Goal: Transaction & Acquisition: Purchase product/service

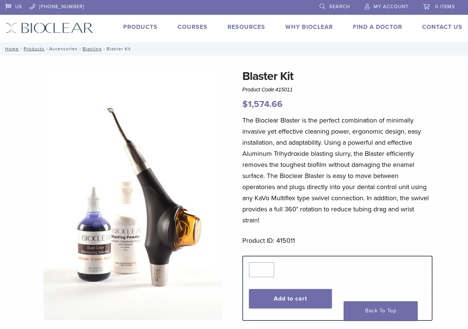
click at [65, 50] on link "Accessories" at bounding box center [63, 48] width 28 height 5
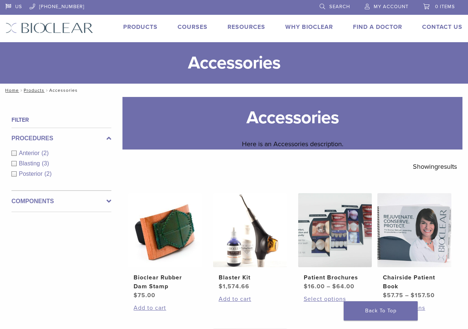
click at [142, 27] on link "Products" at bounding box center [140, 26] width 34 height 7
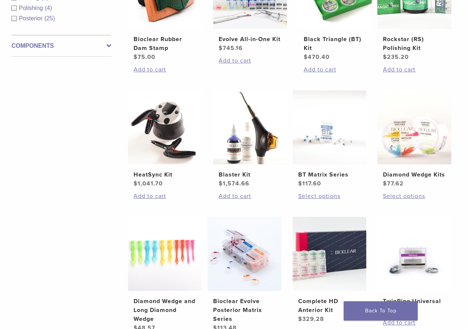
scroll to position [518, 0]
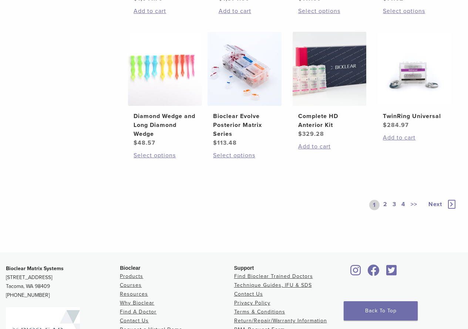
click at [384, 203] on link "2" at bounding box center [385, 205] width 7 height 10
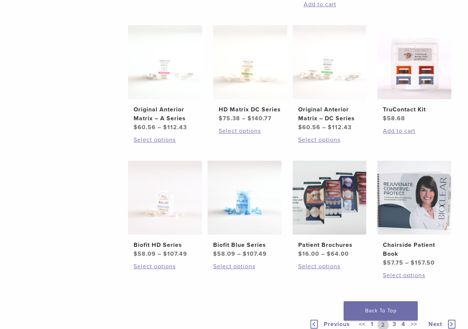
scroll to position [518, 0]
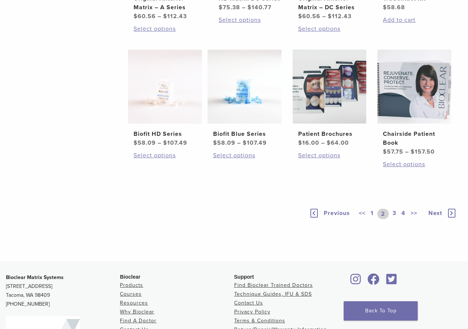
click at [395, 214] on link "3" at bounding box center [394, 214] width 7 height 10
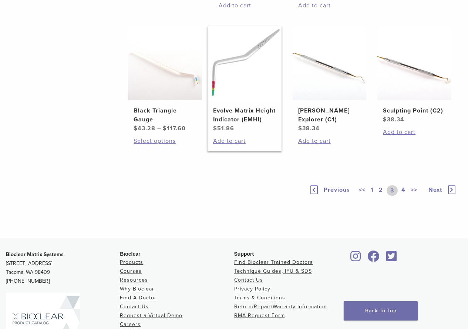
scroll to position [370, 0]
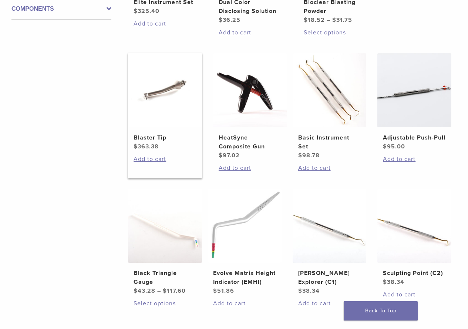
click at [173, 108] on img at bounding box center [165, 90] width 74 height 74
